Goal: Transaction & Acquisition: Purchase product/service

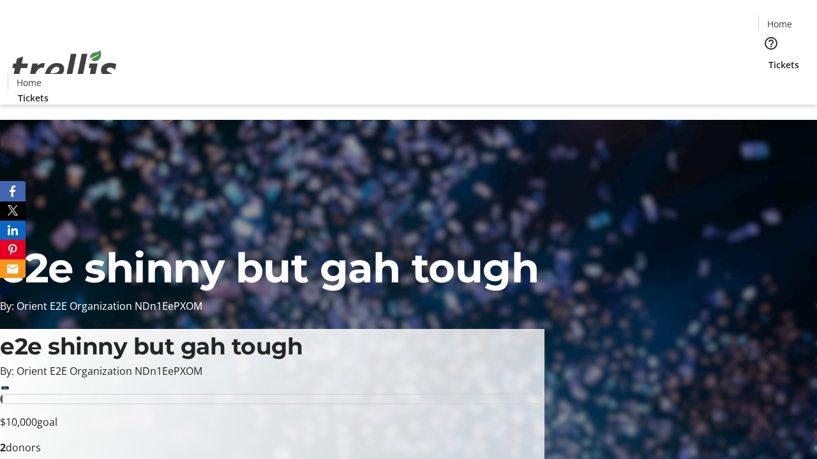
click at [768, 58] on span "Tickets" at bounding box center [783, 64] width 31 height 13
